Goal: Information Seeking & Learning: Learn about a topic

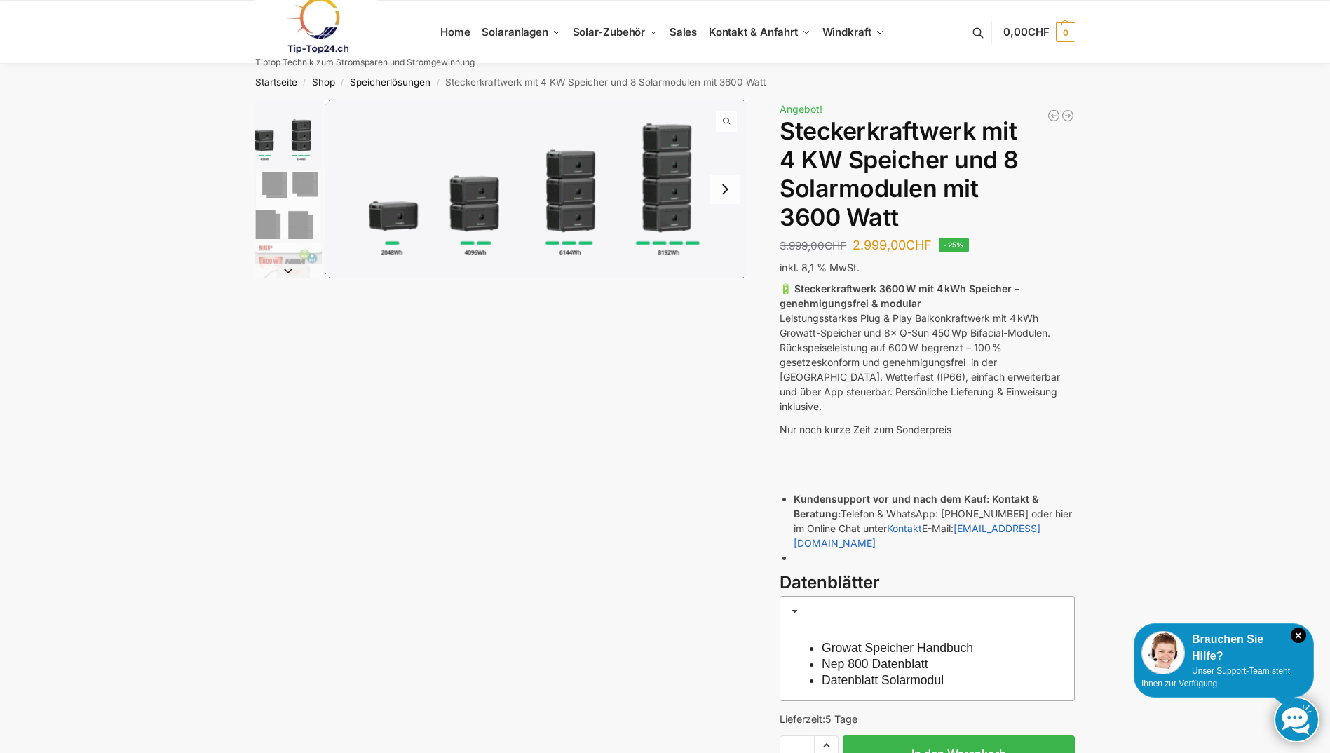
click at [672, 205] on img "1 / 9" at bounding box center [536, 188] width 422 height 177
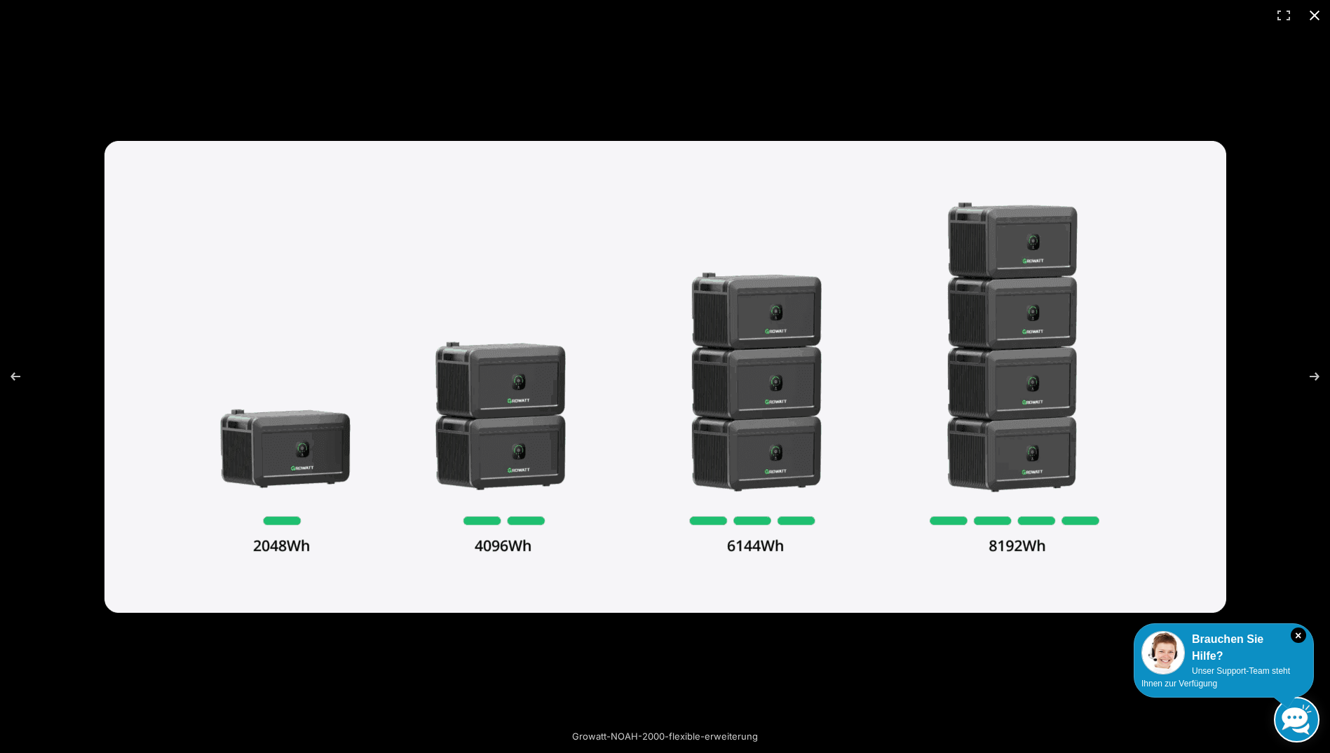
click at [1275, 575] on div at bounding box center [665, 376] width 1330 height 753
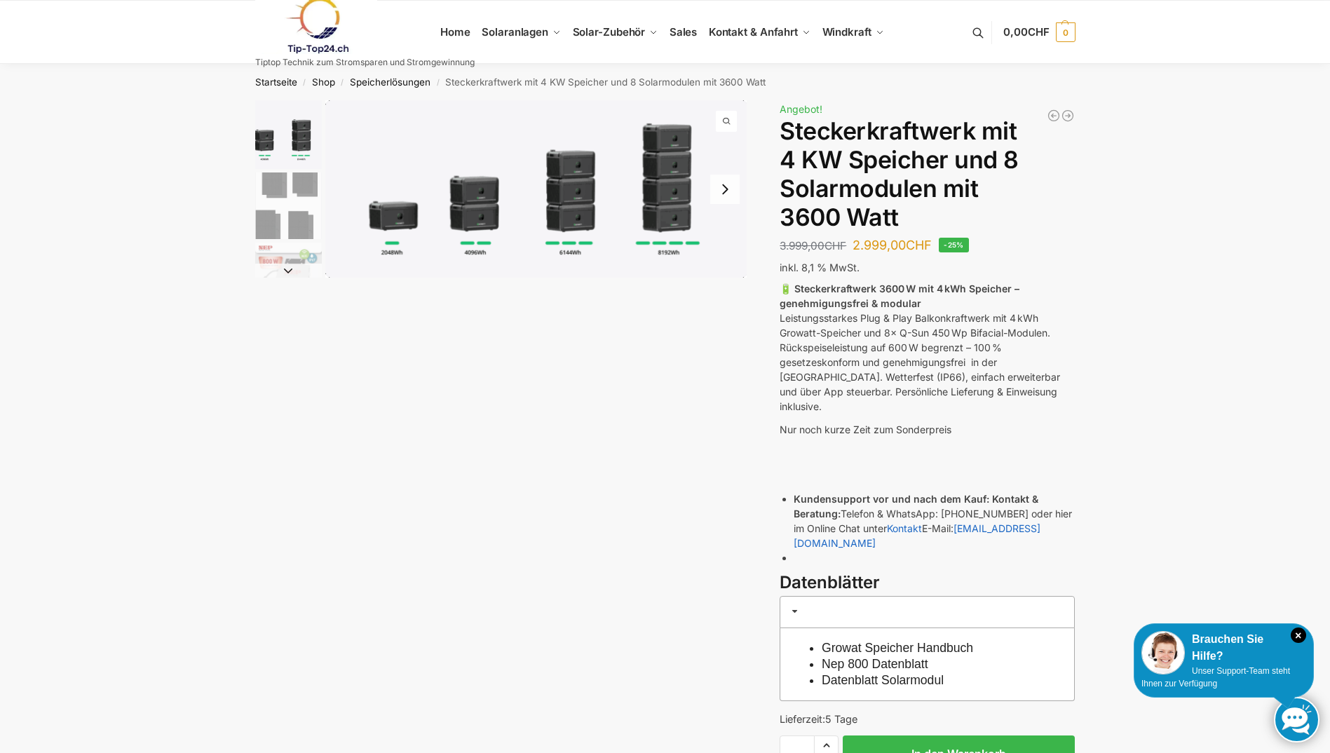
click at [395, 220] on img "1 / 9" at bounding box center [536, 188] width 422 height 177
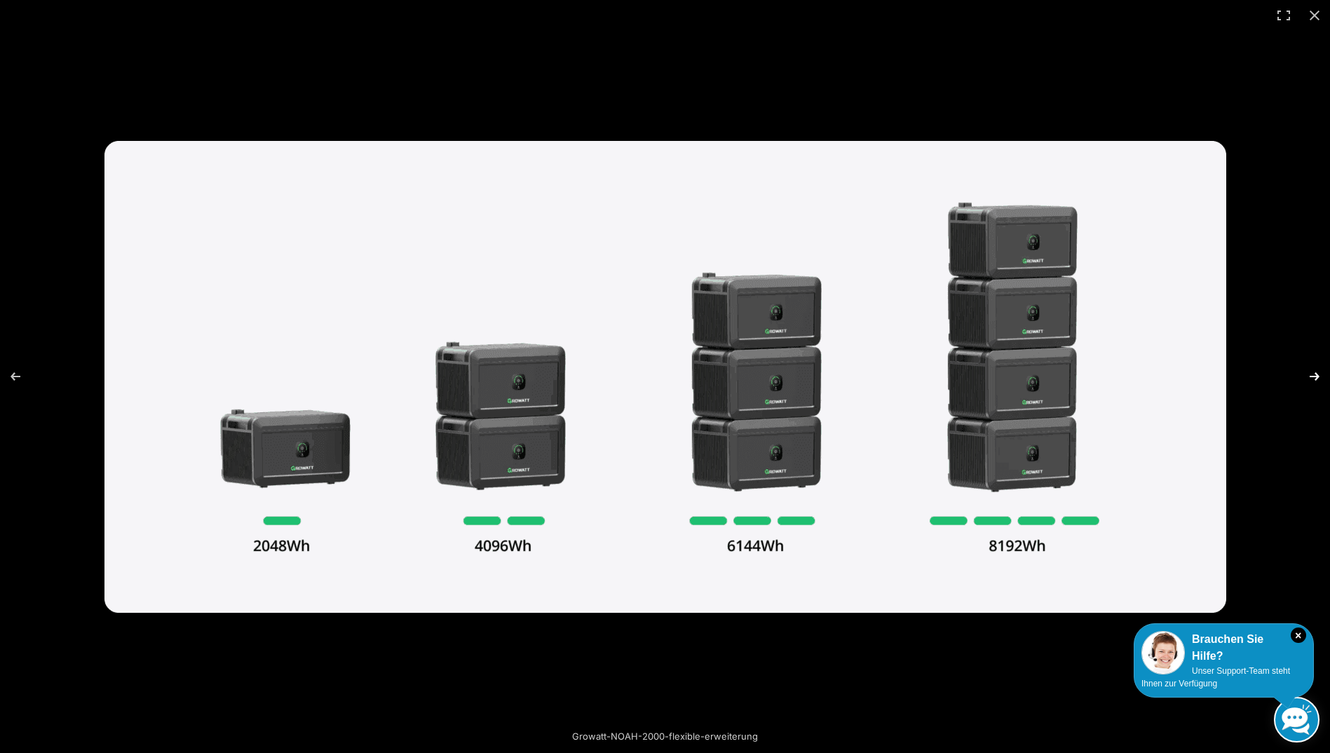
click at [1317, 379] on button "Next (arrow right)" at bounding box center [1305, 376] width 49 height 70
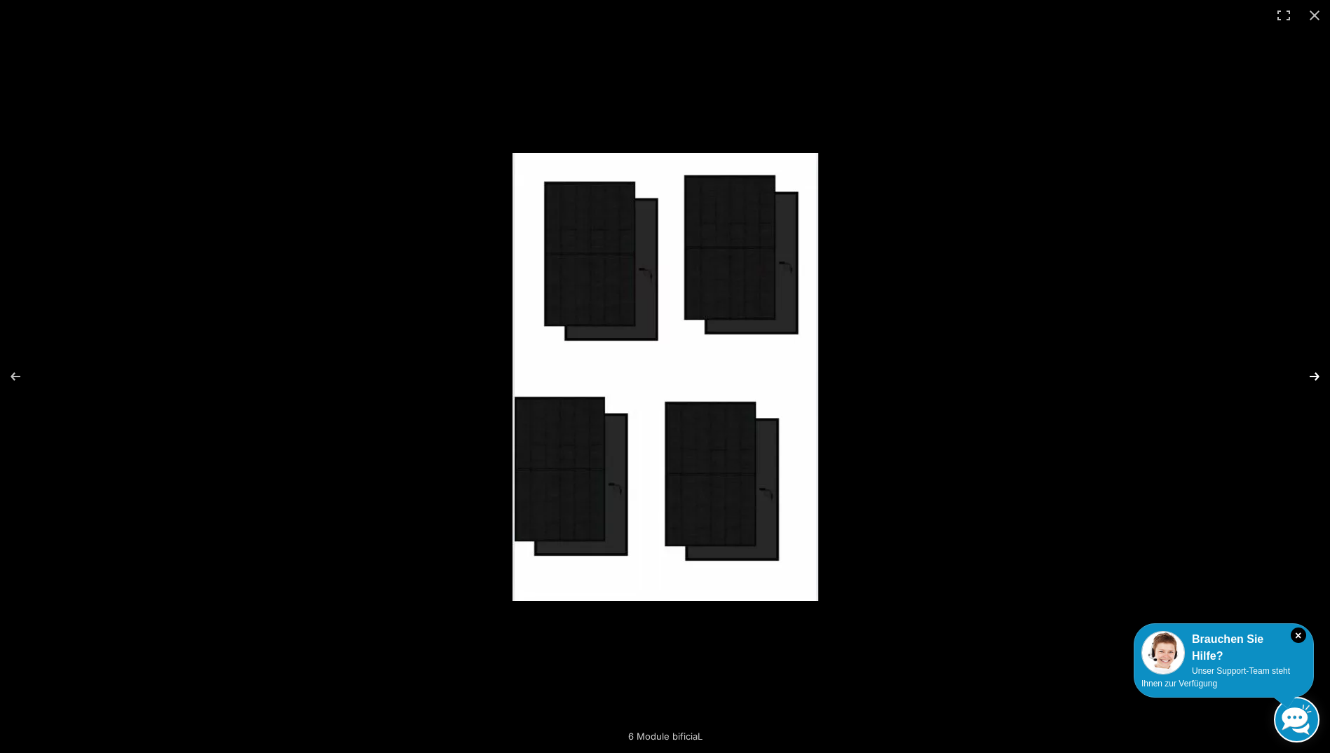
click at [1317, 379] on button "Next (arrow right)" at bounding box center [1305, 376] width 49 height 70
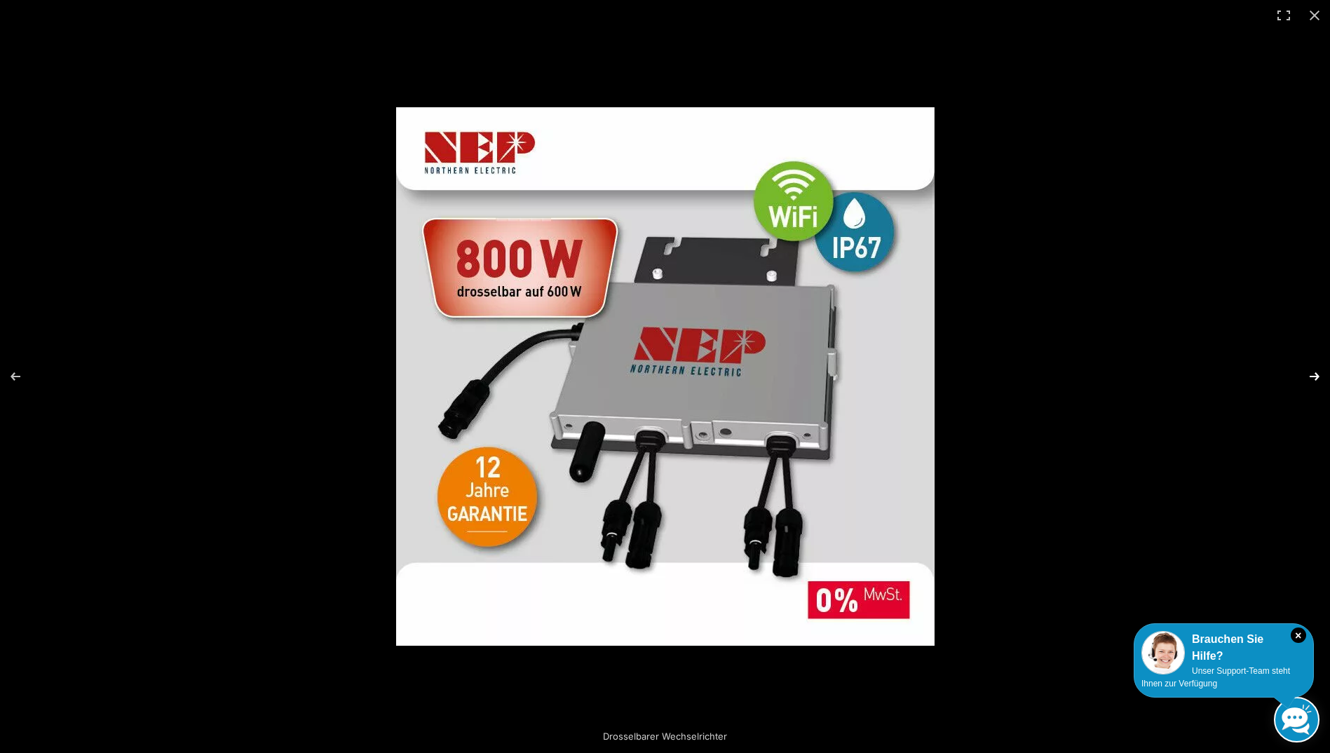
click at [1317, 379] on button "Next (arrow right)" at bounding box center [1305, 376] width 49 height 70
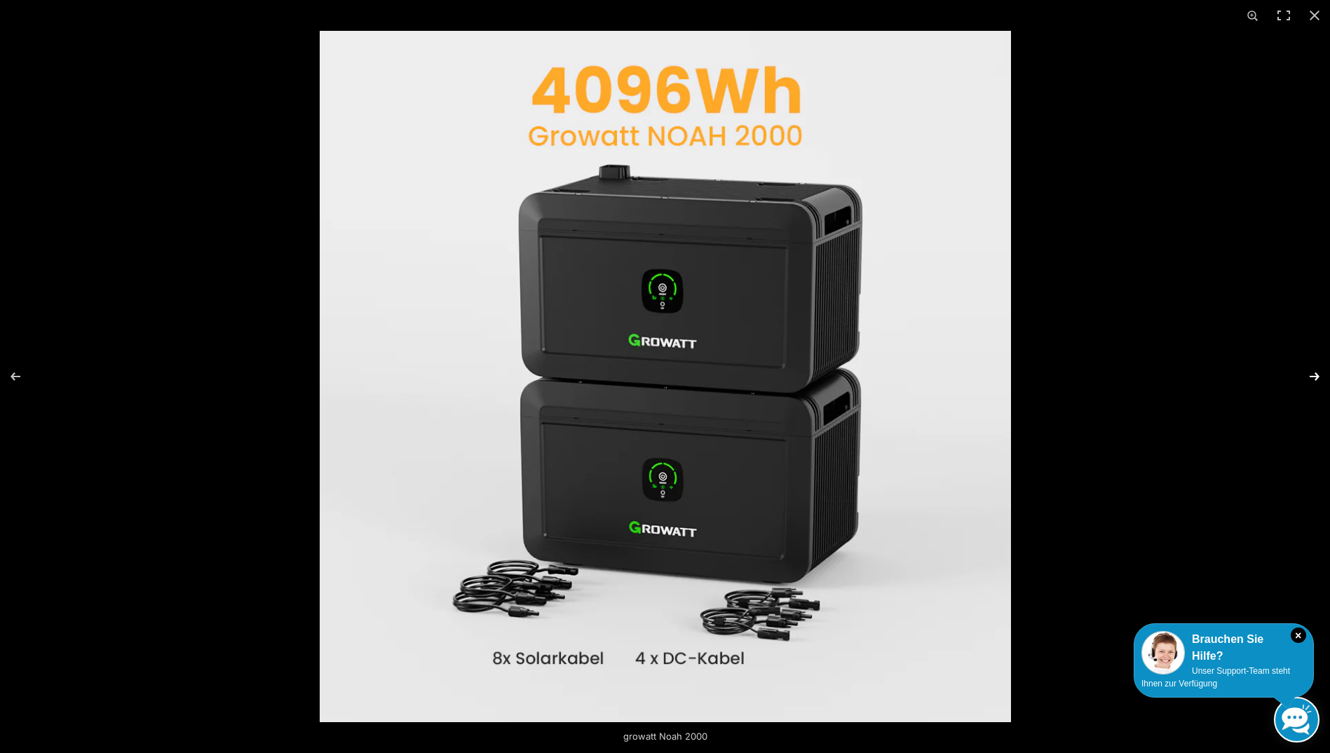
click at [1317, 379] on button "Next (arrow right)" at bounding box center [1305, 376] width 49 height 70
